Goal: Task Accomplishment & Management: Manage account settings

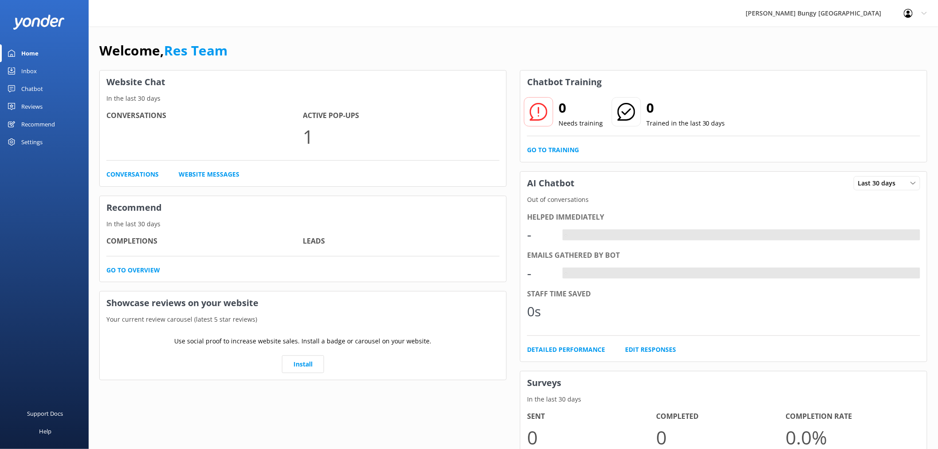
click at [42, 69] on link "Inbox" at bounding box center [44, 71] width 89 height 18
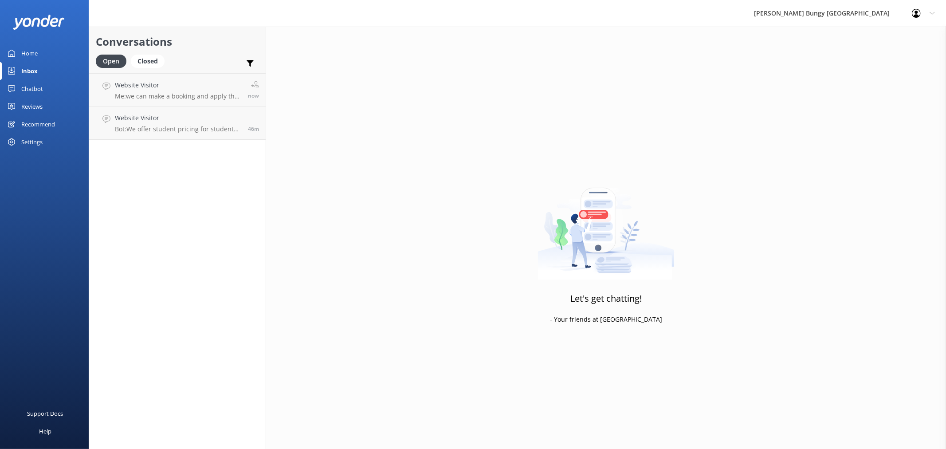
click at [44, 111] on link "Reviews" at bounding box center [44, 107] width 89 height 18
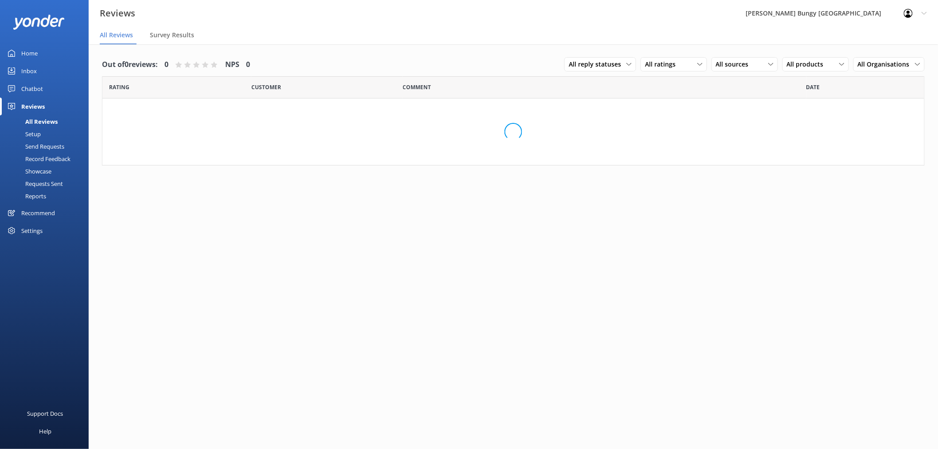
click at [43, 92] on link "Chatbot" at bounding box center [44, 89] width 89 height 18
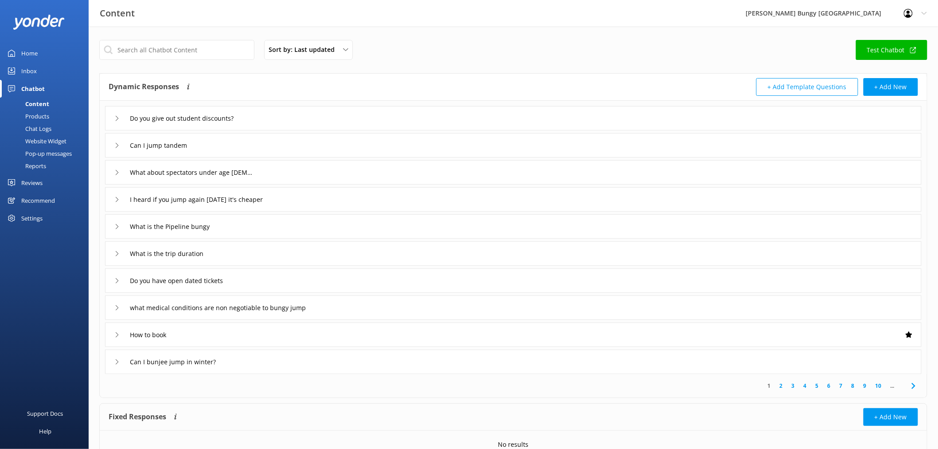
click at [45, 182] on link "Reviews" at bounding box center [44, 183] width 89 height 18
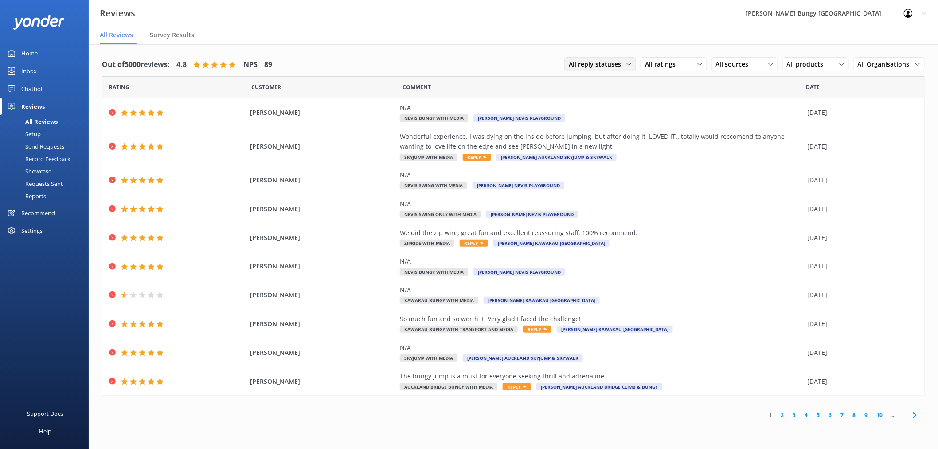
click at [618, 60] on span "All reply statuses" at bounding box center [598, 64] width 58 height 10
click at [683, 65] on div "All ratings" at bounding box center [674, 64] width 62 height 10
click at [664, 130] on link "Detractors" at bounding box center [680, 137] width 79 height 18
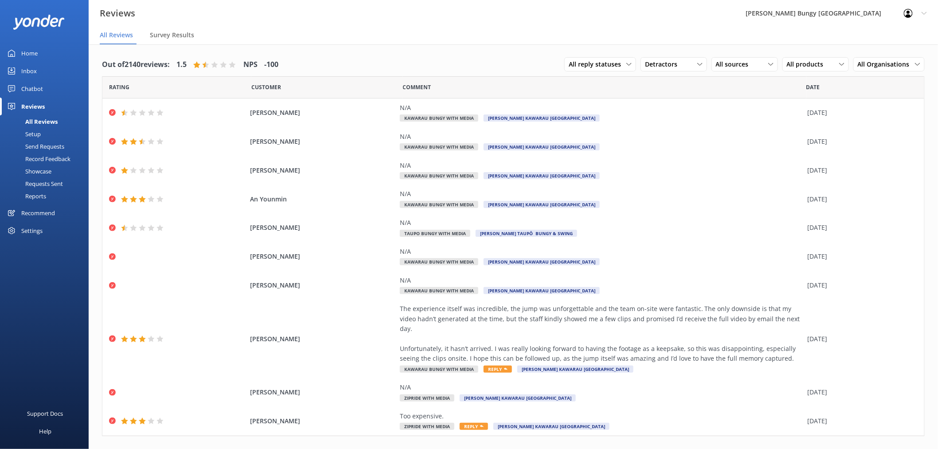
click at [45, 196] on div "Reports" at bounding box center [25, 196] width 41 height 12
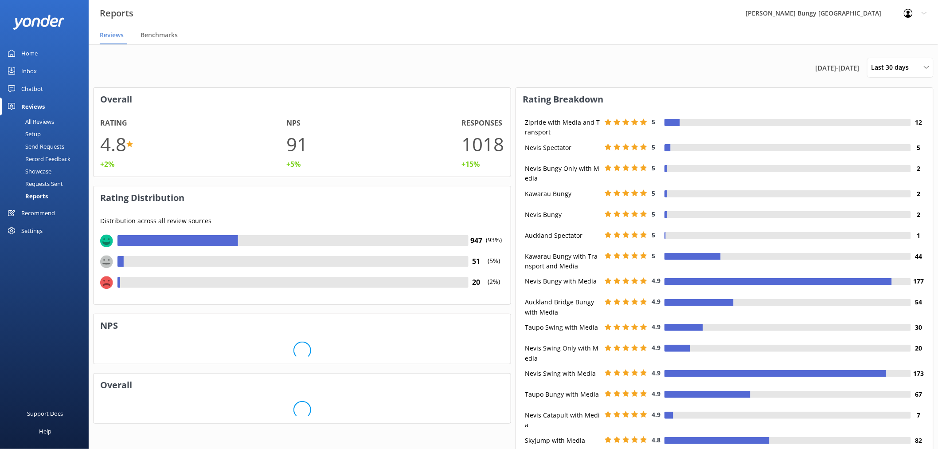
scroll to position [7, 8]
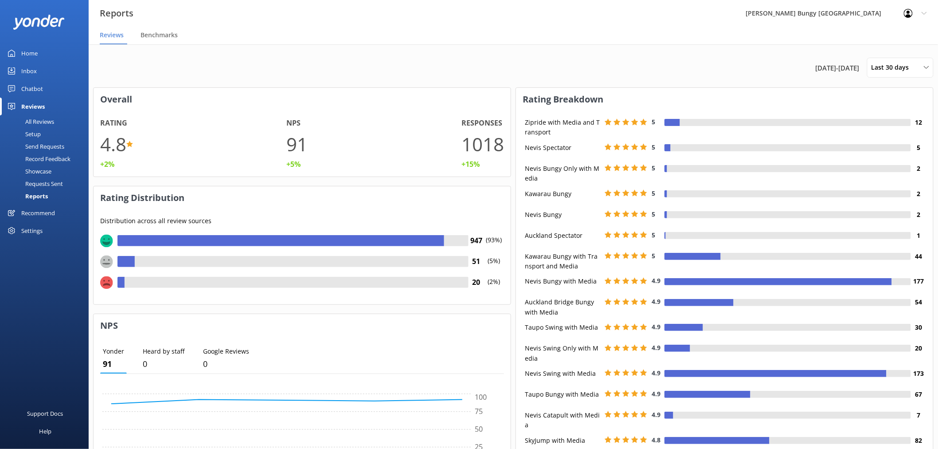
click at [41, 87] on div "Chatbot" at bounding box center [32, 89] width 22 height 18
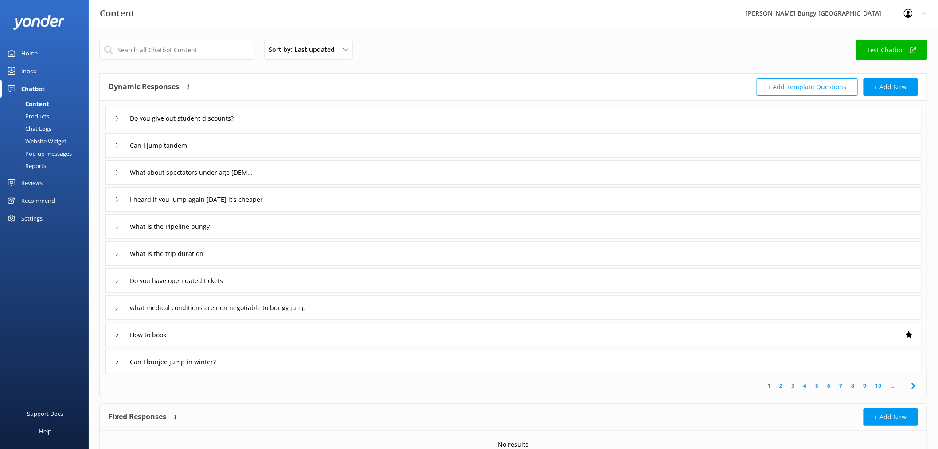
click at [43, 168] on div "Reports" at bounding box center [25, 166] width 41 height 12
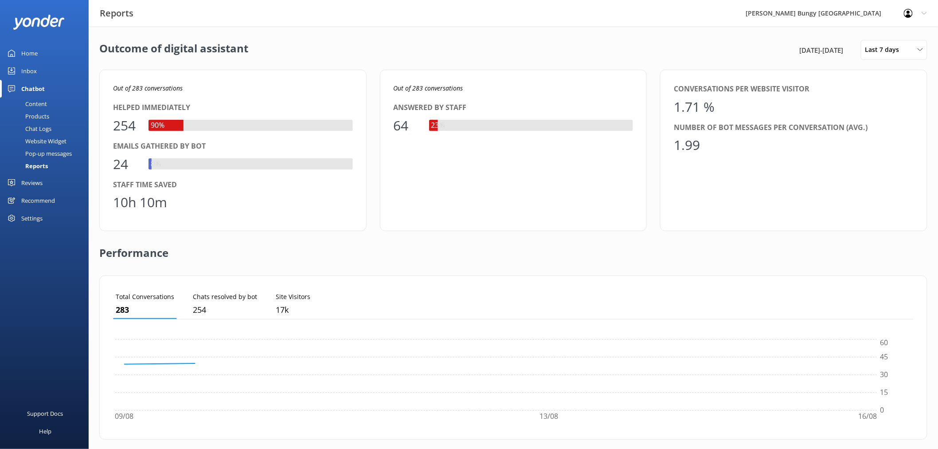
scroll to position [82, 794]
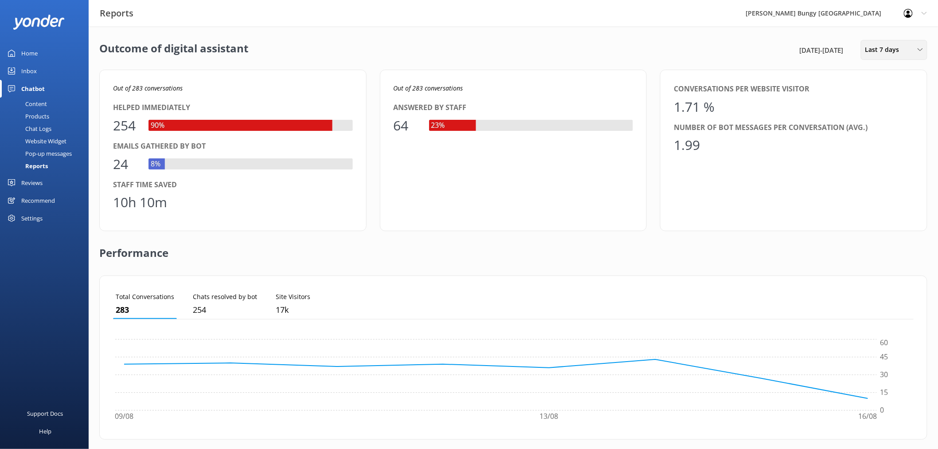
click at [893, 52] on span "Last 7 days" at bounding box center [885, 50] width 39 height 10
click at [870, 159] on div "Custom" at bounding box center [876, 160] width 20 height 9
click at [909, 151] on div "16" at bounding box center [911, 150] width 15 height 19
click at [871, 224] on button "Apply" at bounding box center [865, 224] width 17 height 6
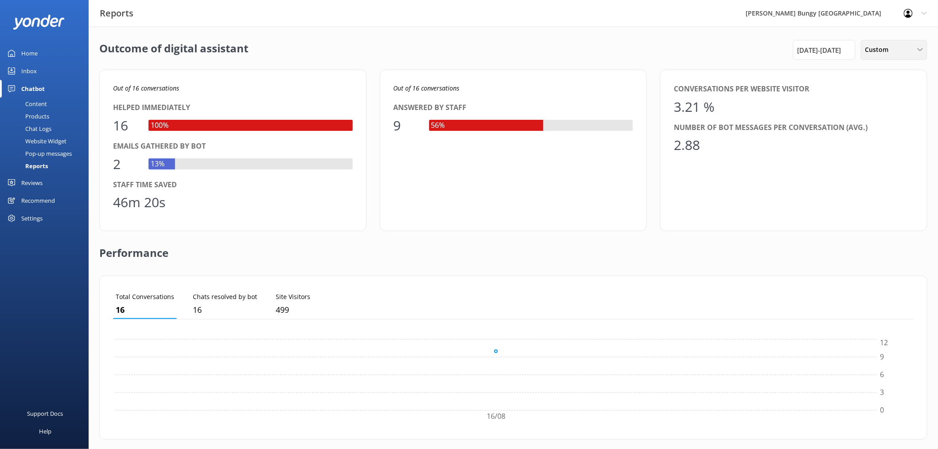
click at [880, 53] on span "Custom" at bounding box center [880, 50] width 29 height 10
click at [315, 127] on div "100%" at bounding box center [251, 125] width 204 height 11
click at [898, 49] on div "Custom" at bounding box center [894, 50] width 62 height 10
click at [844, 52] on div "16th Aug 25 - 16th Aug 25" at bounding box center [825, 50] width 58 height 11
drag, startPoint x: 752, startPoint y: 224, endPoint x: 769, endPoint y: 190, distance: 38.5
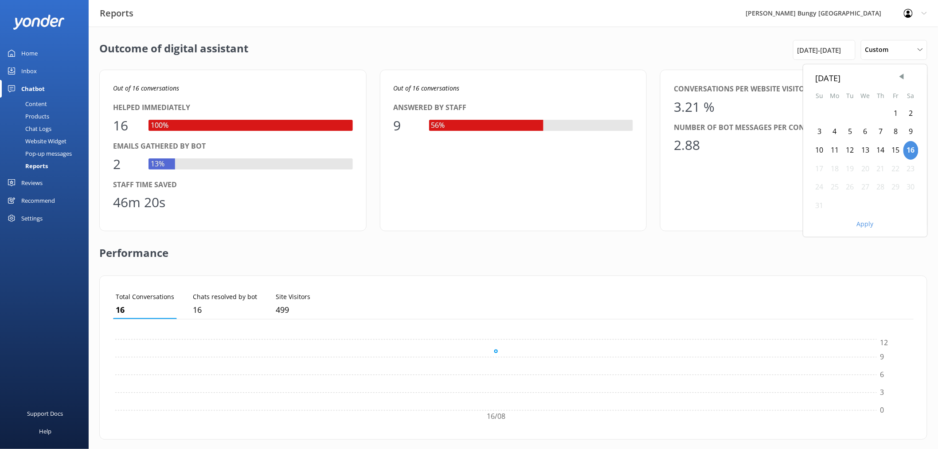
click at [752, 223] on div "Conversations per website visitor 3.21 % Number of bot messages per conversatio…" at bounding box center [793, 150] width 267 height 161
click at [843, 55] on div "16th Aug 25 - 16th Aug 25" at bounding box center [824, 50] width 63 height 20
click at [31, 67] on div "Inbox" at bounding box center [29, 71] width 16 height 18
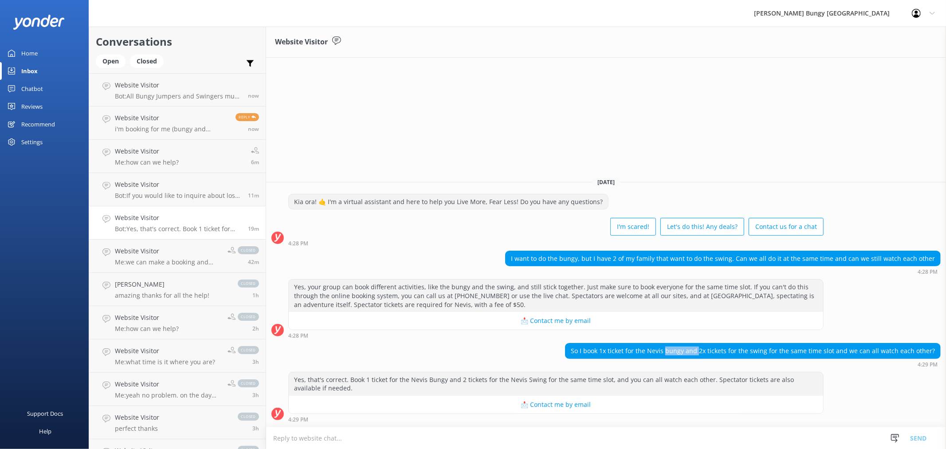
drag, startPoint x: 676, startPoint y: 348, endPoint x: 706, endPoint y: 355, distance: 30.9
click at [706, 355] on div "So I book 1x ticket for the Nevis bungy and 2x tickets for the swing for the sa…" at bounding box center [752, 350] width 375 height 15
click at [744, 346] on div "So I book 1x ticket for the Nevis bungy and 2x tickets for the swing for the sa…" at bounding box center [752, 350] width 375 height 15
click at [231, 85] on h4 "Website Visitor" at bounding box center [178, 85] width 126 height 10
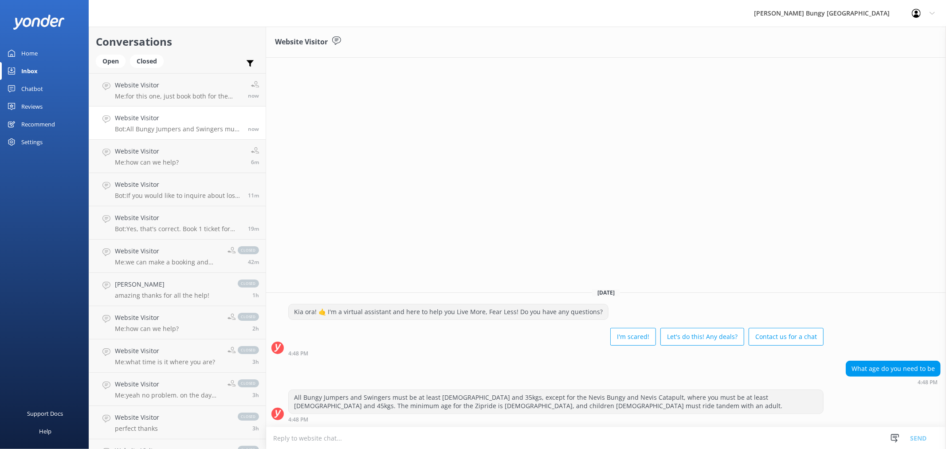
click at [231, 116] on h4 "Website Visitor" at bounding box center [178, 118] width 126 height 10
click at [227, 99] on p "Me: for this one, just book both for the same time" at bounding box center [178, 96] width 126 height 8
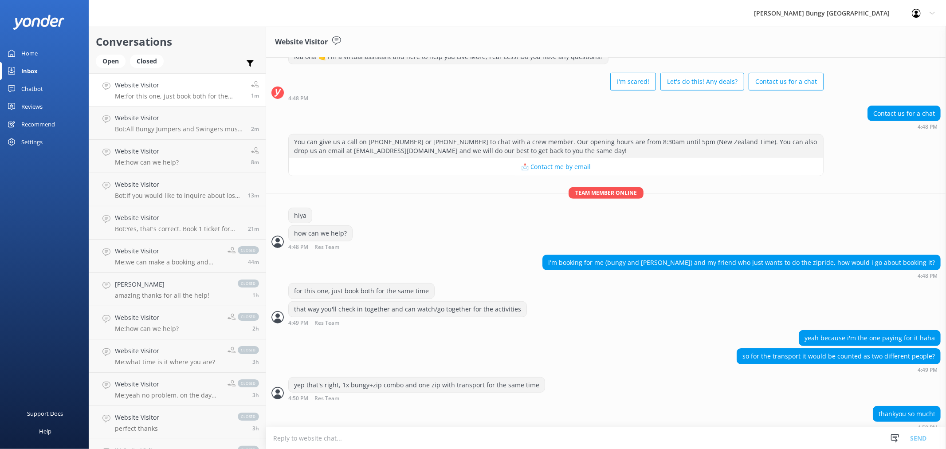
scroll to position [353, 0]
